Goal: Transaction & Acquisition: Subscribe to service/newsletter

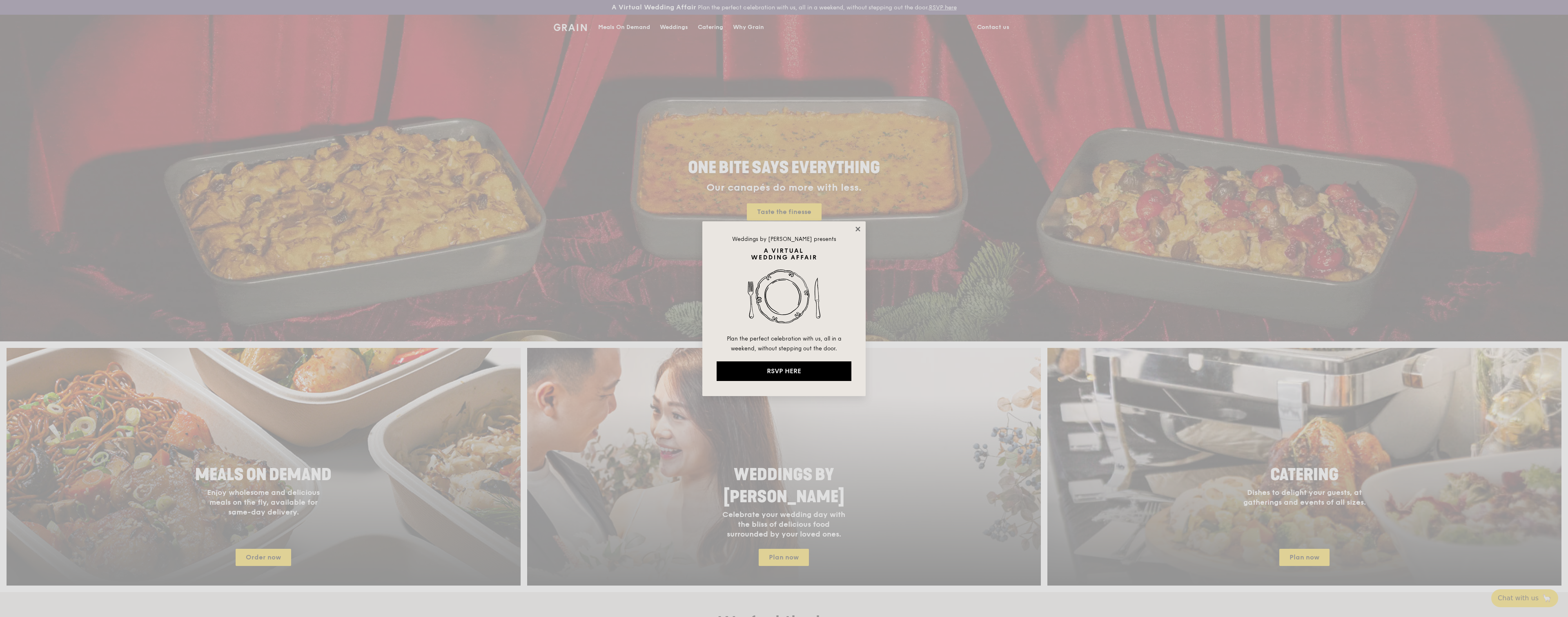
click at [855, 226] on icon at bounding box center [858, 229] width 7 height 7
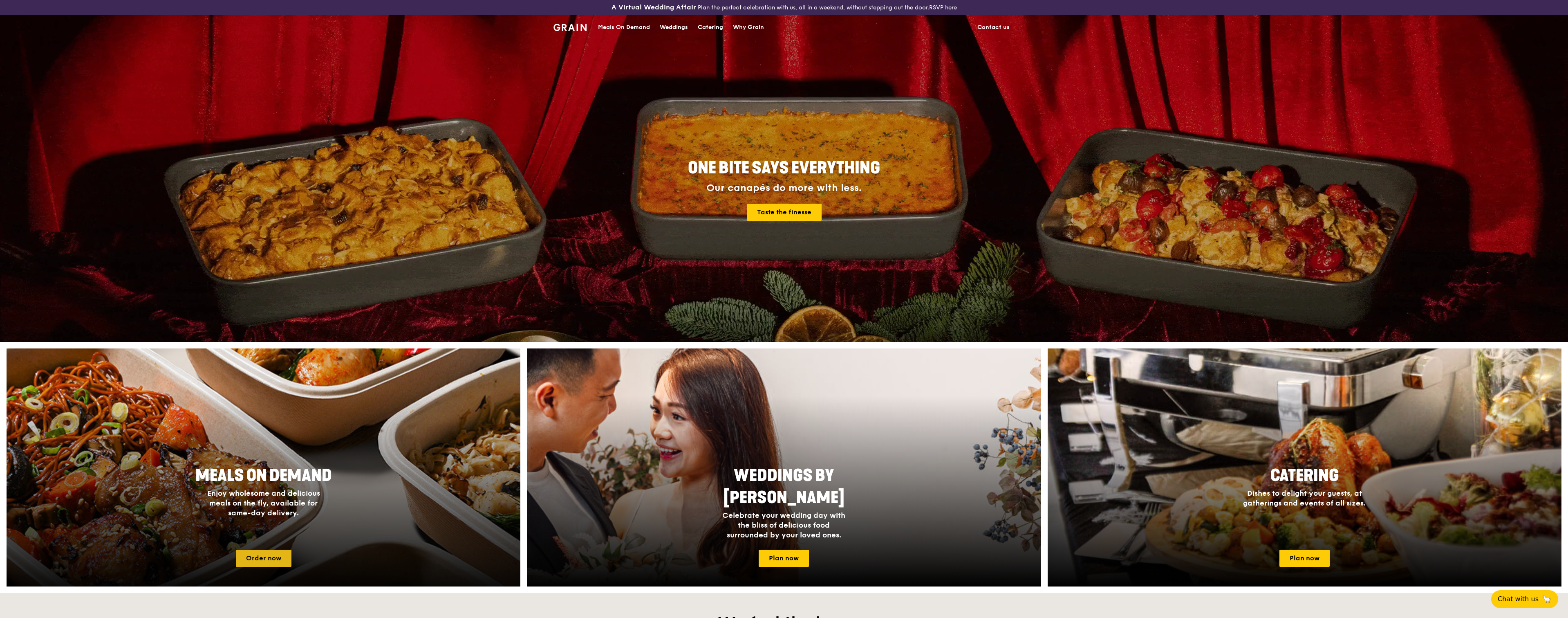
click at [249, 559] on link "Order now" at bounding box center [263, 558] width 55 height 17
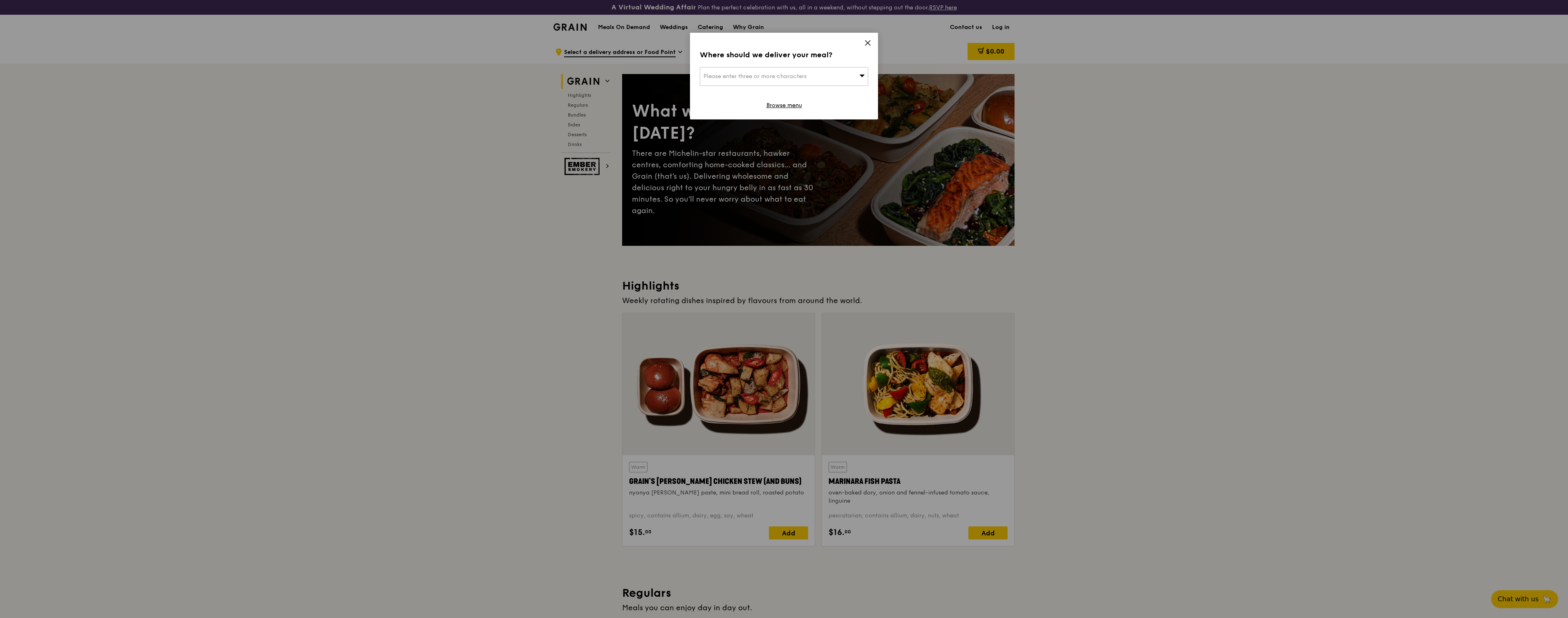
click at [757, 83] on div "Please enter three or more characters" at bounding box center [784, 76] width 168 height 19
type input "400327"
click at [768, 86] on li "[STREET_ADDRESS] 400327" at bounding box center [784, 93] width 168 height 15
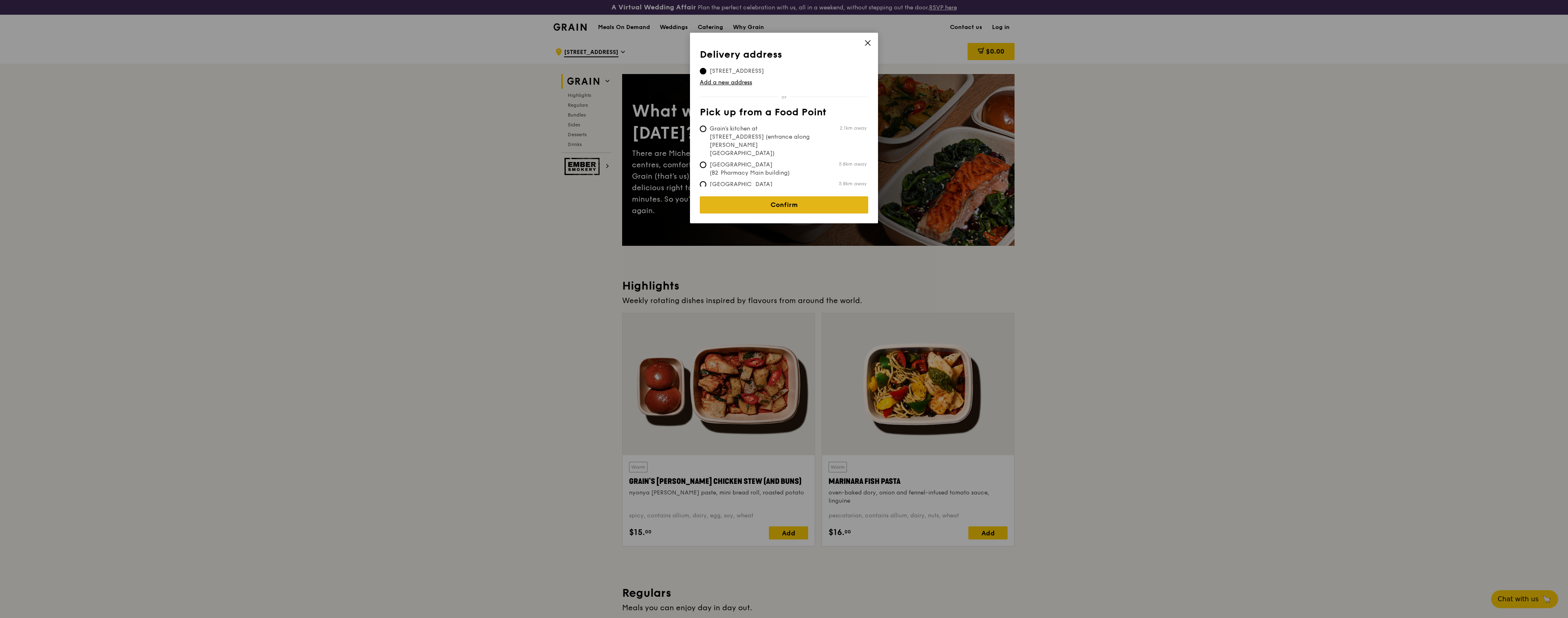
click at [828, 201] on link "Confirm" at bounding box center [784, 205] width 168 height 17
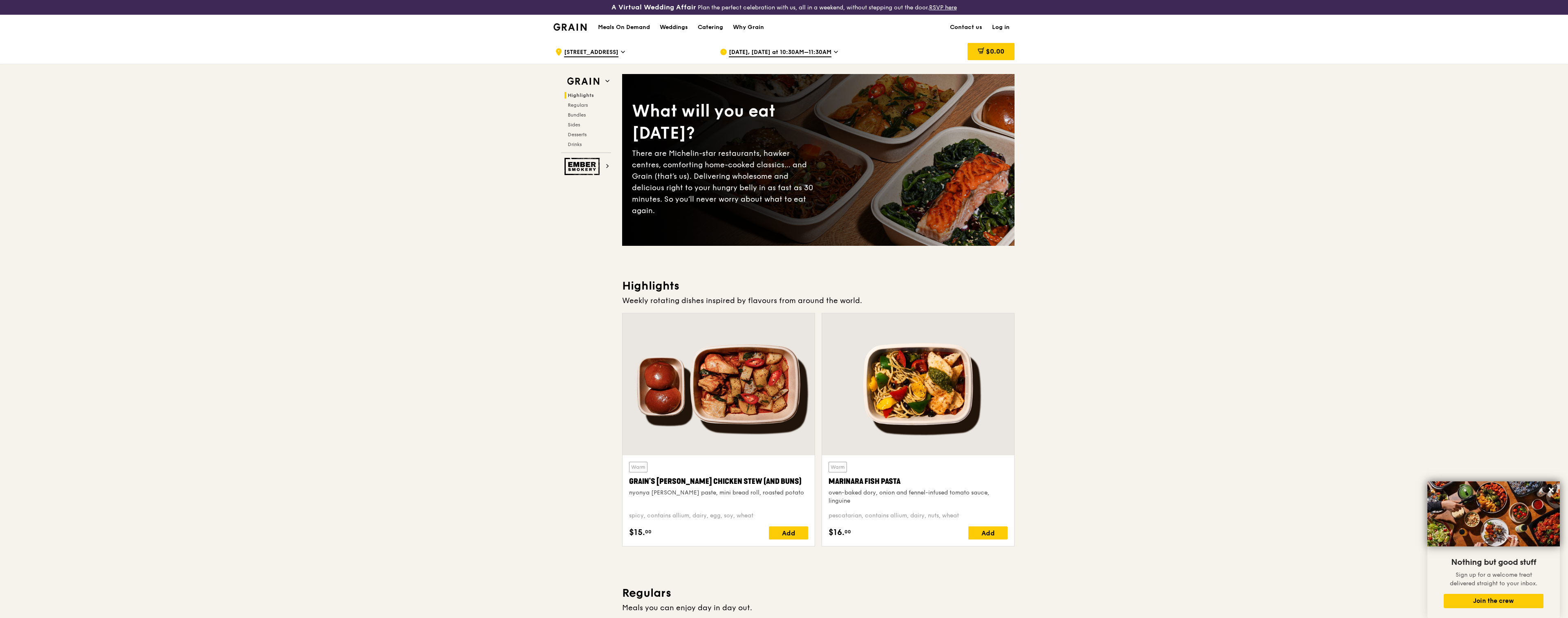
click at [635, 28] on h1 "Meals On Demand" at bounding box center [623, 27] width 52 height 8
click at [563, 27] on img at bounding box center [570, 27] width 33 height 7
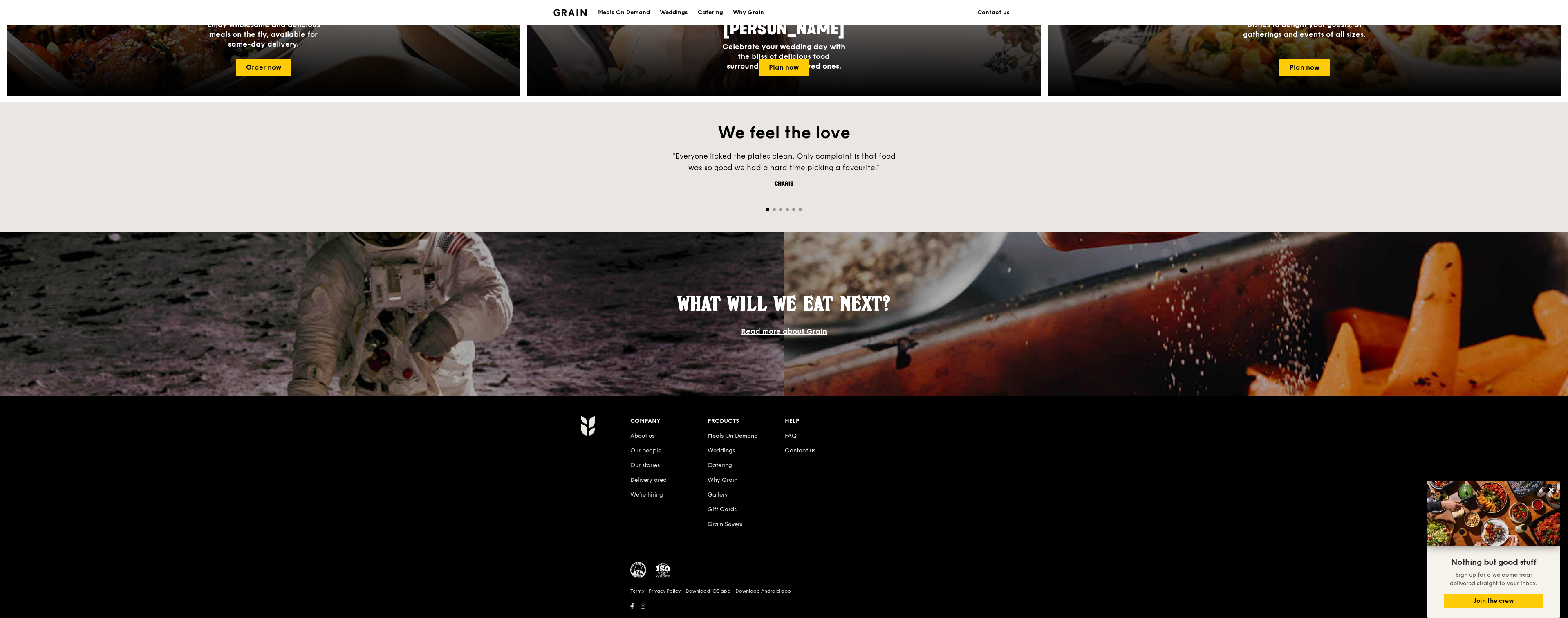
scroll to position [489, 0]
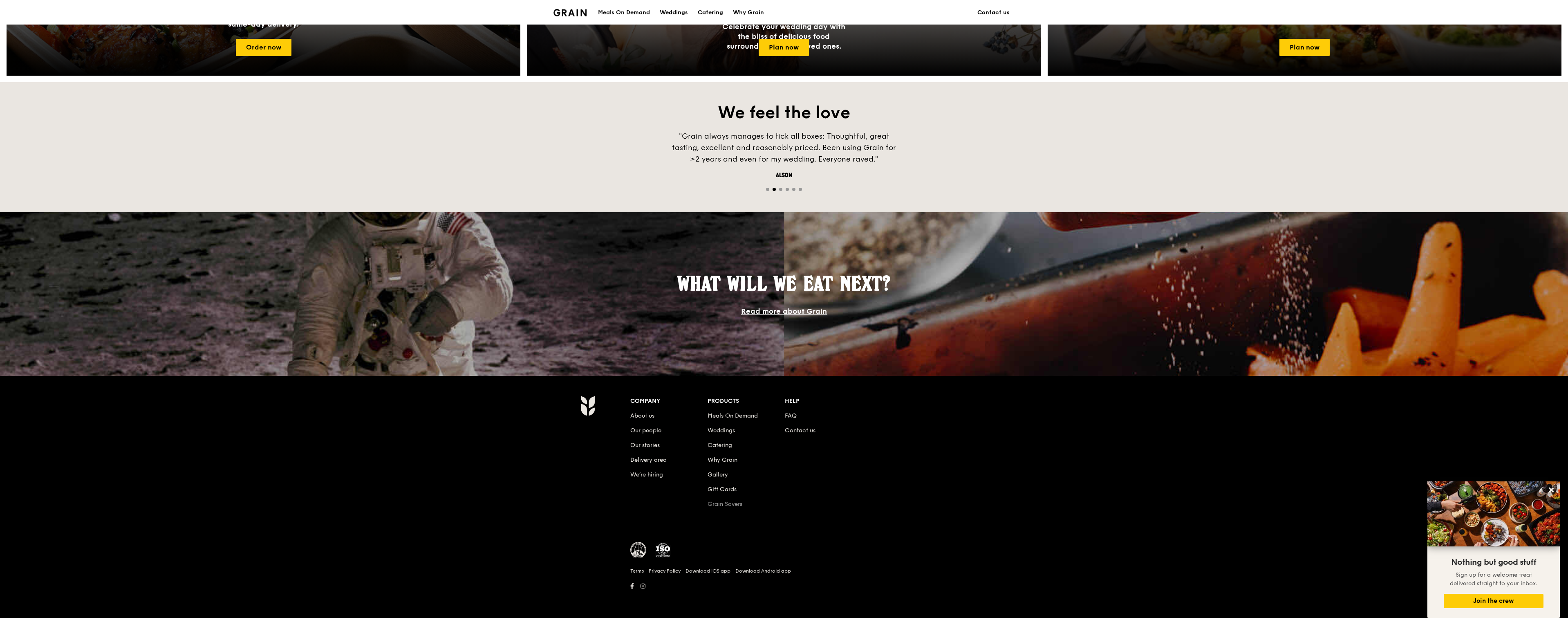
click at [737, 505] on link "Grain Savers" at bounding box center [725, 503] width 35 height 7
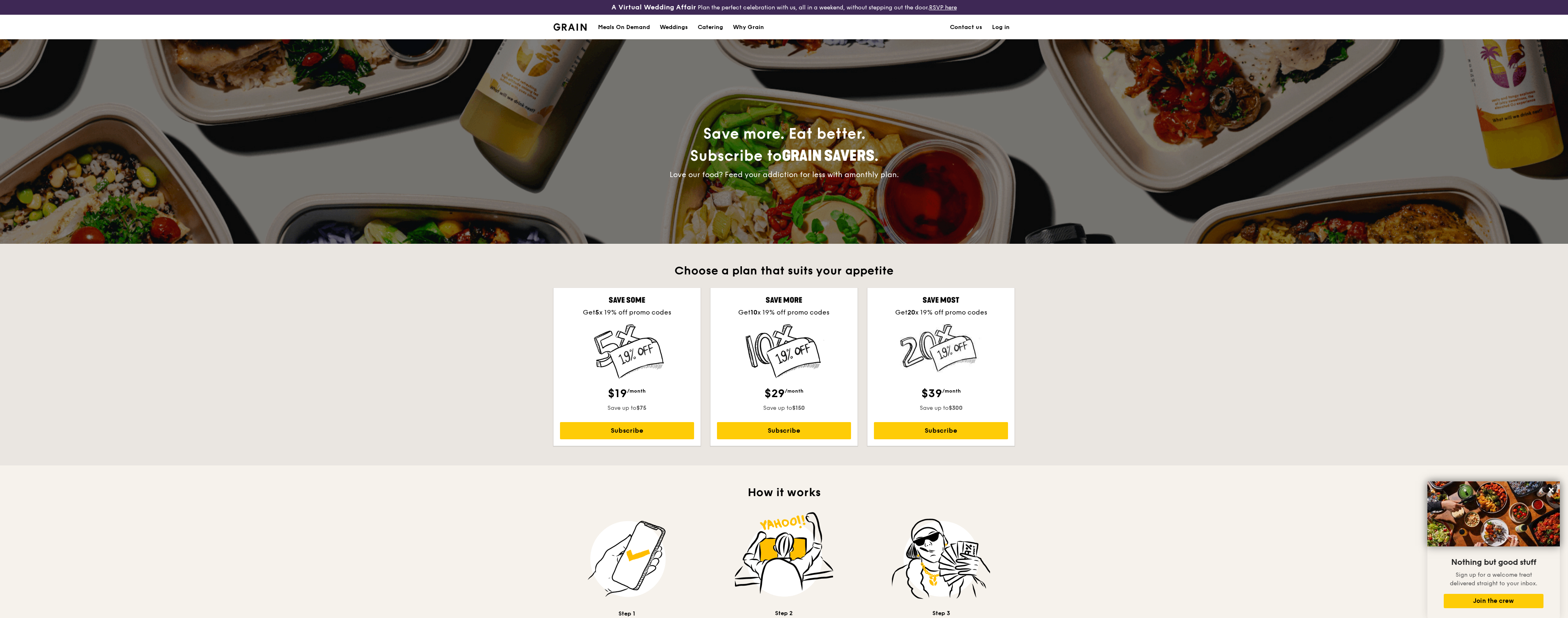
drag, startPoint x: 615, startPoint y: 23, endPoint x: 587, endPoint y: 45, distance: 35.6
click at [587, 45] on div "Save more. Eat better. Subscribe to Grain Savers . Love our food? Feed your add…" at bounding box center [784, 141] width 458 height 204
drag, startPoint x: 624, startPoint y: 26, endPoint x: 592, endPoint y: 42, distance: 35.8
click at [591, 42] on div "Save more. Eat better. Subscribe to Grain Savers . Love our food? Feed your add…" at bounding box center [784, 141] width 458 height 204
click at [617, 28] on div "Meals On Demand" at bounding box center [623, 27] width 52 height 24
